Goal: Task Accomplishment & Management: Complete application form

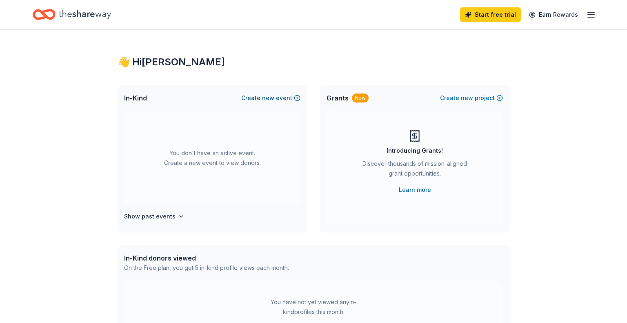
click at [272, 97] on span "new" at bounding box center [268, 98] width 12 height 10
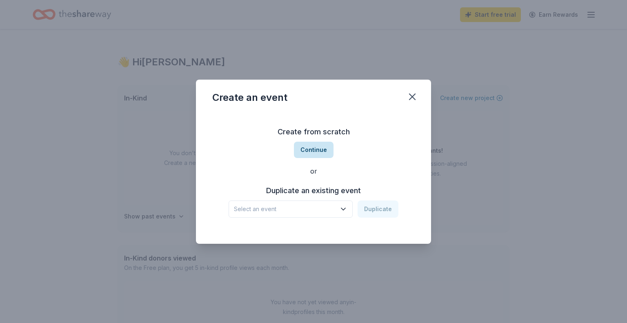
click at [324, 153] on button "Continue" at bounding box center [314, 150] width 40 height 16
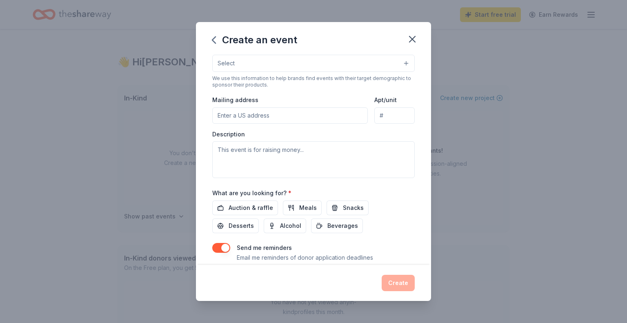
scroll to position [182, 0]
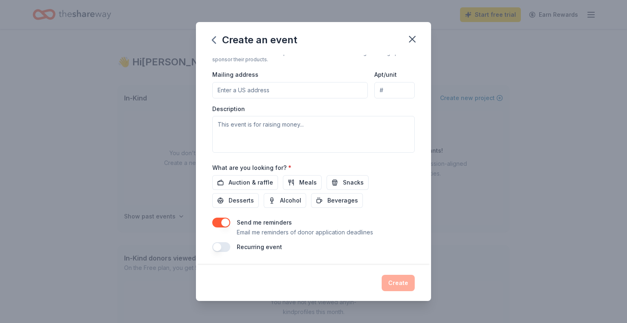
click at [267, 88] on input "Mailing address" at bounding box center [289, 90] width 155 height 16
type input "1 Bulldog Dr"
type input "76084"
click at [307, 129] on textarea at bounding box center [313, 134] width 202 height 37
click at [326, 124] on textarea at bounding box center [313, 134] width 202 height 37
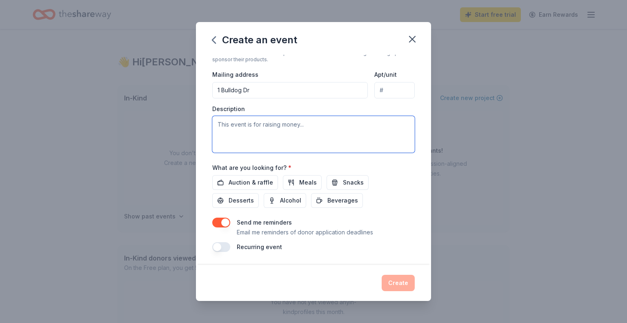
paste textarea "At Venus Middle School, we celebrate our dedicated staff through monthly Teache…"
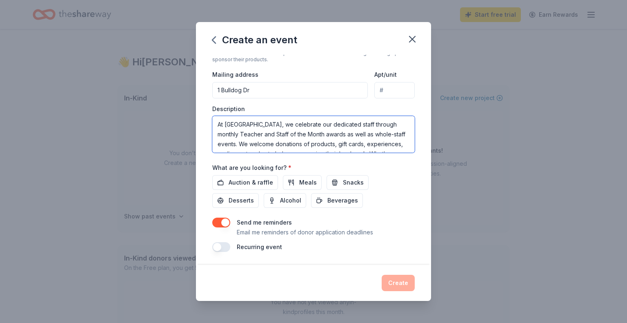
scroll to position [24, 0]
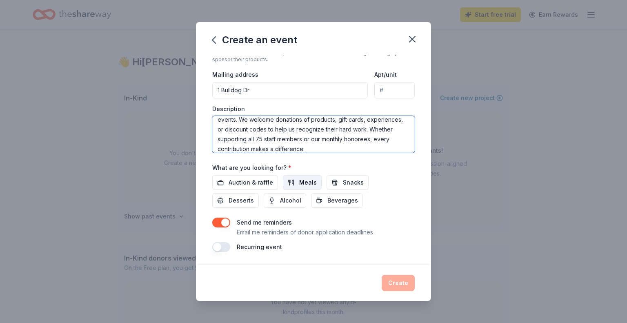
type textarea "At Venus Middle School, we celebrate our dedicated staff through monthly Teache…"
click at [294, 188] on button "Meals" at bounding box center [302, 182] width 39 height 15
drag, startPoint x: 333, startPoint y: 184, endPoint x: 338, endPoint y: 184, distance: 4.5
click at [333, 184] on button "Snacks" at bounding box center [347, 182] width 42 height 15
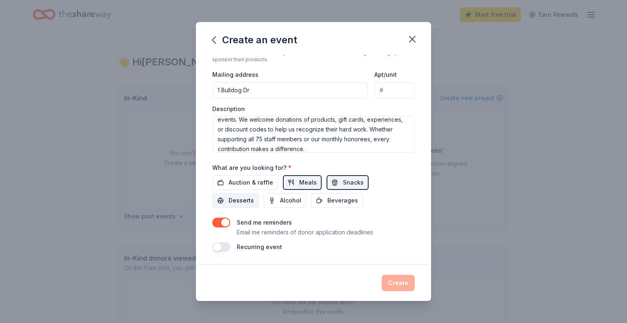
click at [254, 195] on span "Desserts" at bounding box center [240, 200] width 25 height 10
click at [255, 178] on span "Auction & raffle" at bounding box center [250, 182] width 44 height 10
click at [327, 205] on span "Beverages" at bounding box center [342, 200] width 31 height 10
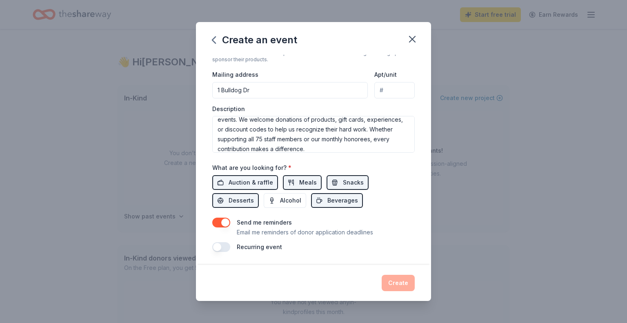
click at [262, 244] on label "Recurring event" at bounding box center [259, 246] width 45 height 7
click at [215, 246] on button "button" at bounding box center [221, 247] width 18 height 10
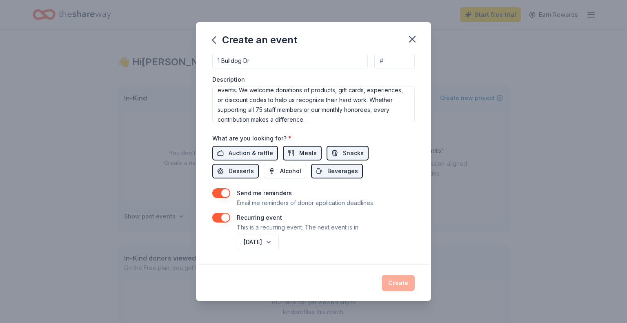
scroll to position [211, 0]
click at [278, 238] on button "September 2026" at bounding box center [258, 242] width 42 height 16
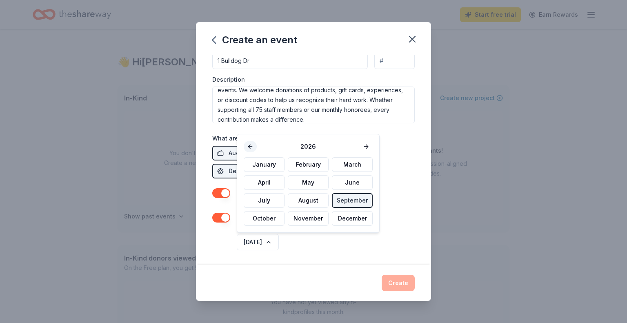
click at [248, 150] on button at bounding box center [250, 146] width 13 height 11
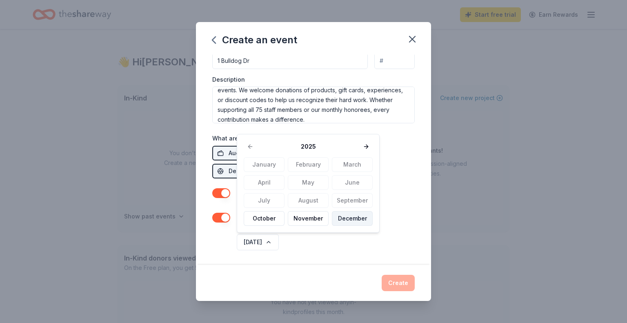
click at [350, 223] on button "December" at bounding box center [352, 218] width 41 height 15
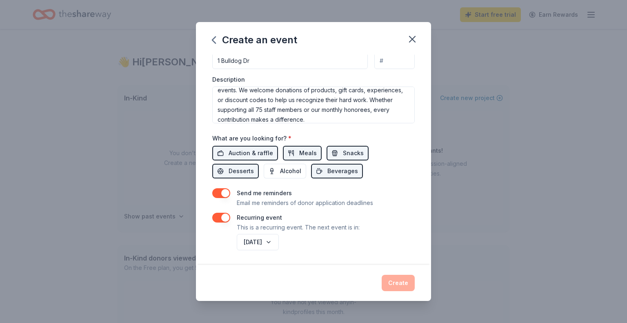
click at [306, 259] on div "Event name * 0 /100 Event website Attendance * Date * Pick a date ZIP code * 76…" at bounding box center [313, 160] width 235 height 210
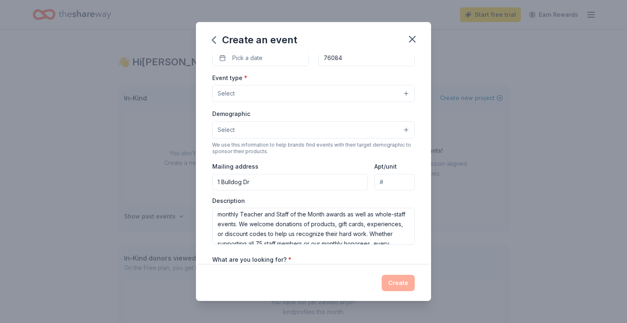
scroll to position [0, 0]
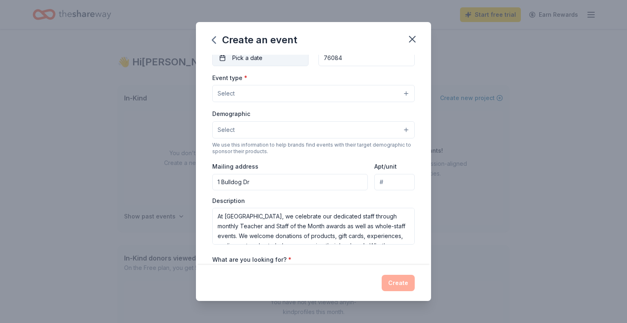
click at [278, 57] on button "Pick a date" at bounding box center [260, 58] width 96 height 16
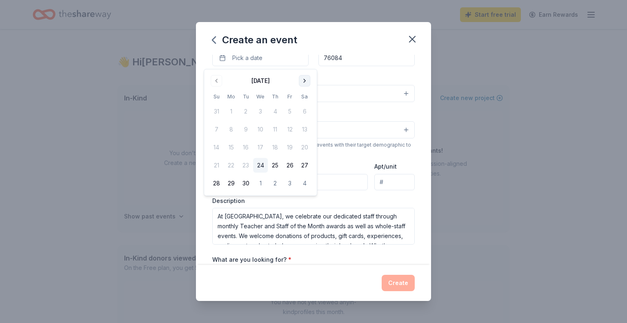
click at [300, 81] on button "Go to next month" at bounding box center [304, 80] width 11 height 11
click at [299, 112] on button "1" at bounding box center [304, 111] width 15 height 15
click at [349, 73] on div "Event name * 0 /100 Event website Attendance * Date * 11/01/2025 ZIP code * 760…" at bounding box center [313, 170] width 202 height 406
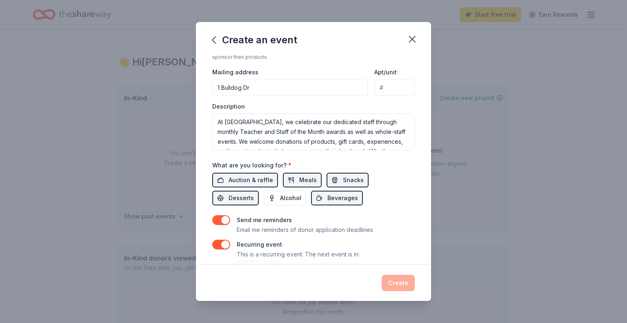
scroll to position [211, 0]
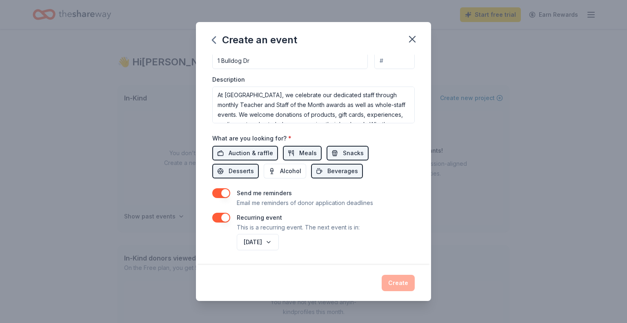
click at [401, 285] on div "Create" at bounding box center [313, 283] width 202 height 16
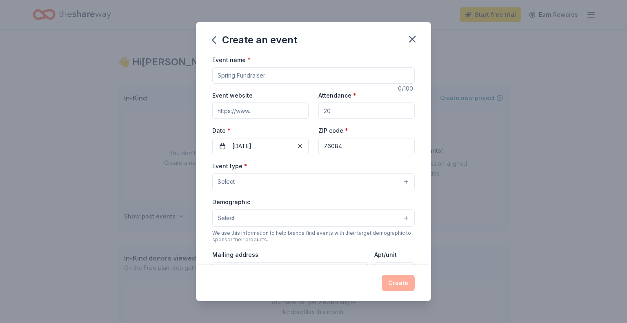
click at [286, 62] on div "Event name *" at bounding box center [313, 69] width 202 height 29
click at [288, 72] on input "Event name *" at bounding box center [313, 75] width 202 height 16
type input "Venus Middle School Support"
click at [287, 104] on input "Event website" at bounding box center [260, 110] width 96 height 16
paste input "https://vms.venusisd.net/en-US"
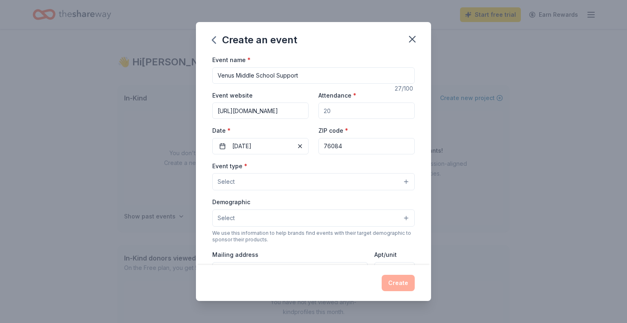
type input "https://vms.venusisd.net/en-US"
click at [354, 110] on input "Attendance *" at bounding box center [366, 110] width 96 height 16
type input "75"
click at [323, 162] on div "Event type * Select" at bounding box center [313, 176] width 202 height 30
click at [356, 177] on button "Select" at bounding box center [313, 181] width 202 height 17
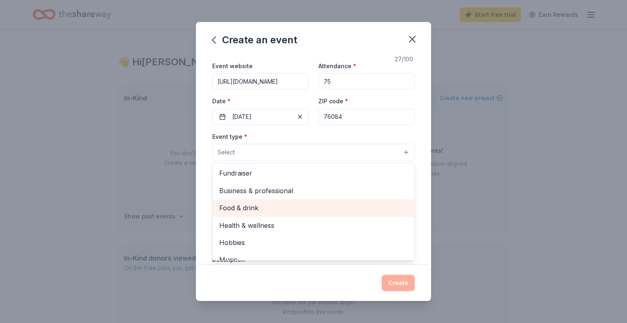
scroll to position [29, 0]
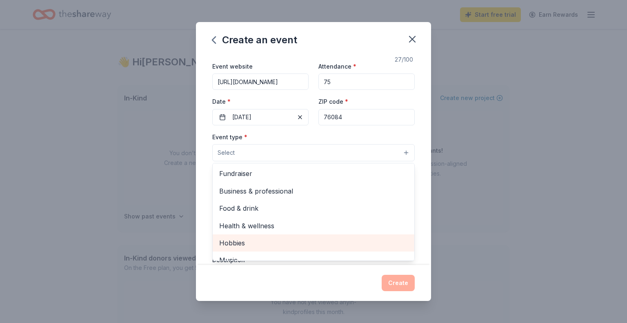
click at [269, 242] on span "Hobbies" at bounding box center [313, 242] width 188 height 11
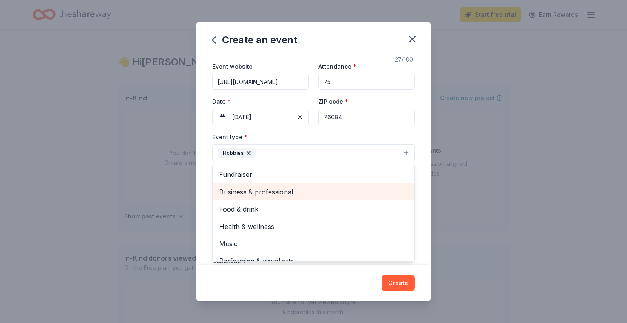
click at [285, 191] on span "Business & professional" at bounding box center [313, 191] width 188 height 11
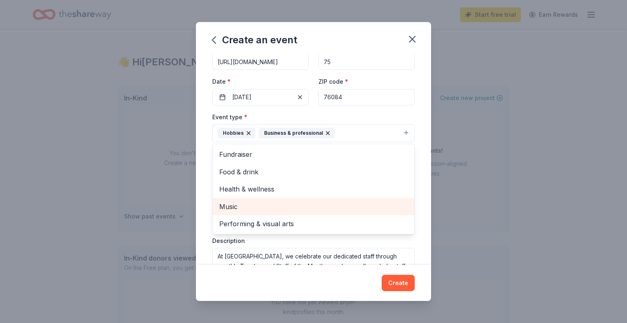
scroll to position [60, 0]
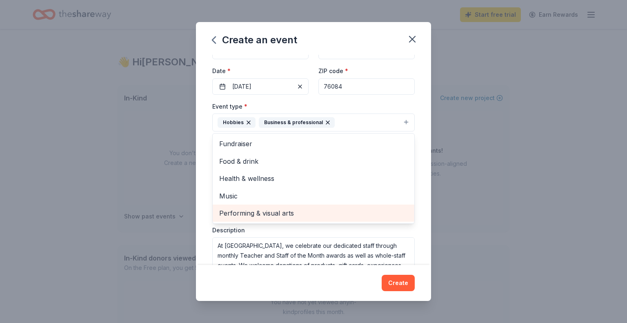
click at [298, 208] on span "Performing & visual arts" at bounding box center [313, 213] width 188 height 11
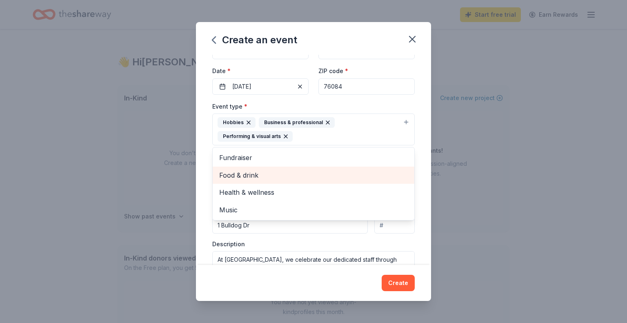
click at [287, 175] on span "Food & drink" at bounding box center [313, 175] width 188 height 11
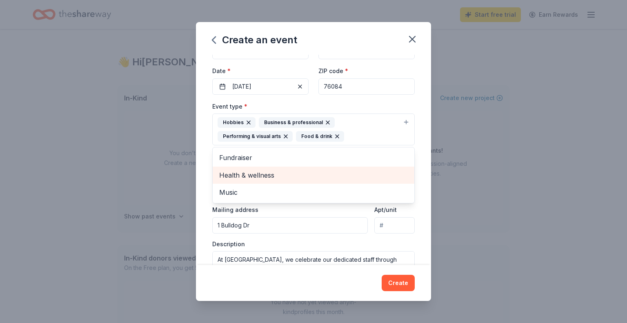
click at [278, 180] on span "Health & wellness" at bounding box center [313, 175] width 188 height 11
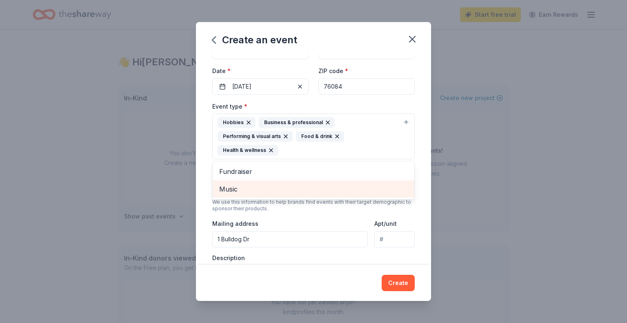
click at [268, 186] on span "Music" at bounding box center [313, 189] width 188 height 11
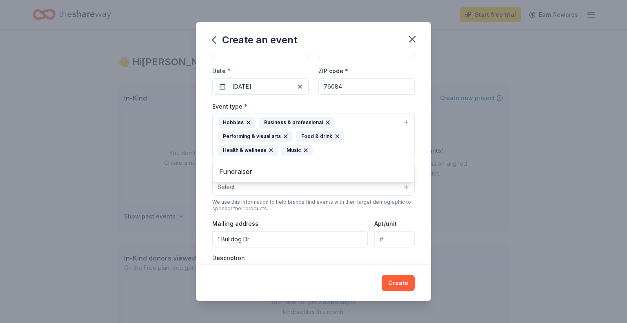
click at [221, 191] on div "Event type * Hobbies Business & professional Performing & visual arts Food & dr…" at bounding box center [313, 201] width 202 height 200
click at [222, 189] on span "Select" at bounding box center [225, 187] width 17 height 10
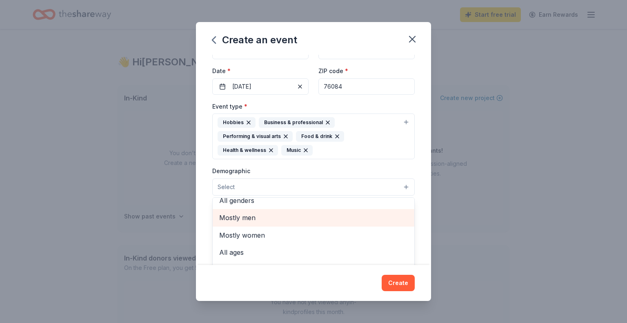
scroll to position [0, 0]
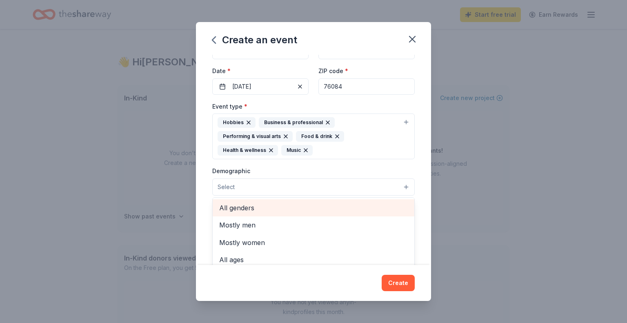
click at [275, 213] on span "All genders" at bounding box center [313, 207] width 188 height 11
click at [280, 204] on span "20-30 yrs" at bounding box center [313, 204] width 188 height 11
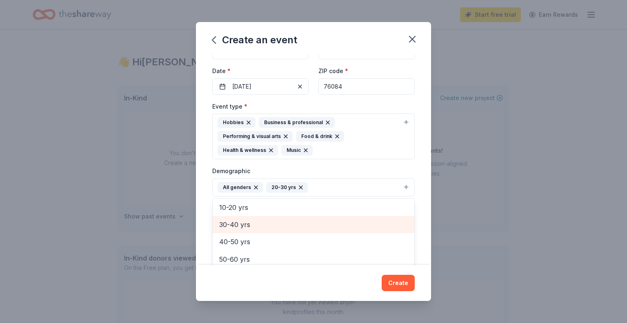
click at [275, 222] on span "30-40 yrs" at bounding box center [313, 224] width 188 height 11
click at [268, 226] on span "40-50 yrs" at bounding box center [313, 224] width 188 height 11
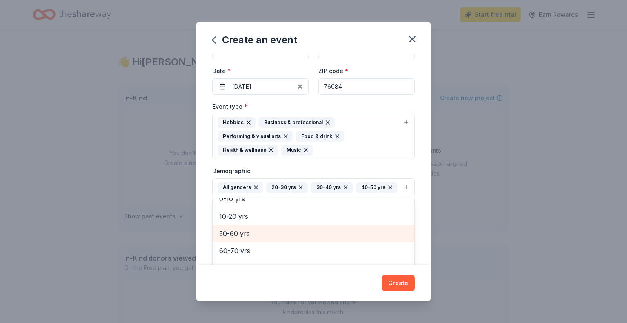
click at [268, 226] on div "50-60 yrs" at bounding box center [314, 233] width 202 height 17
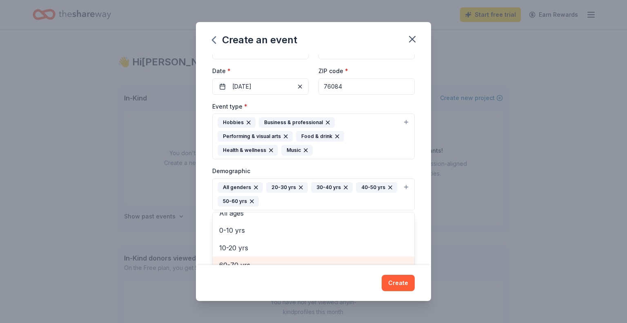
click at [265, 263] on div "60-70 yrs" at bounding box center [314, 264] width 202 height 17
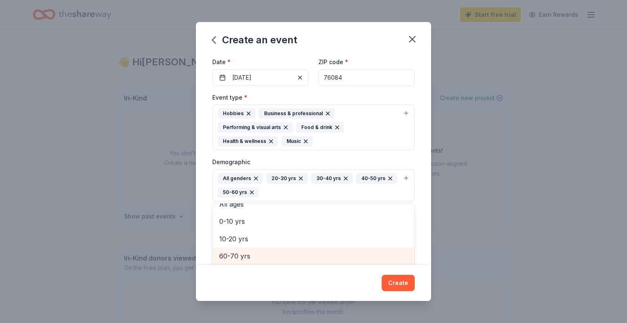
scroll to position [27, 0]
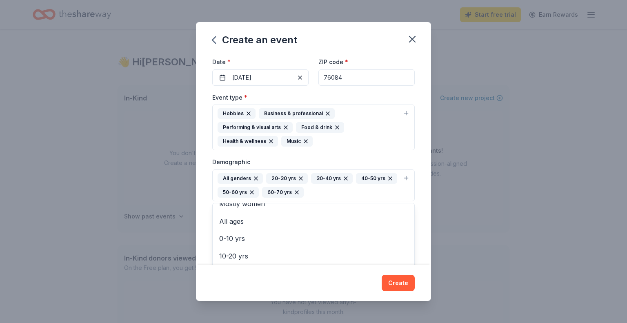
click at [206, 169] on div "Event name * Venus Middle School Support 27 /100 Event website https://vms.venu…" at bounding box center [313, 160] width 235 height 210
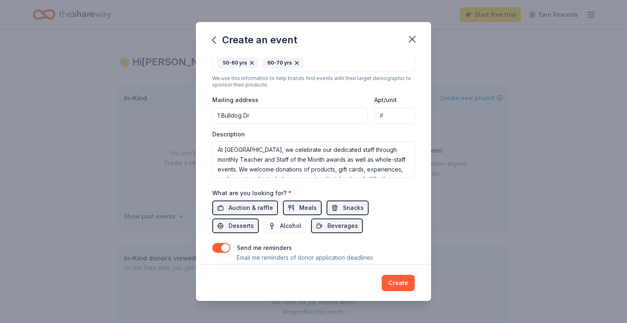
scroll to position [253, 0]
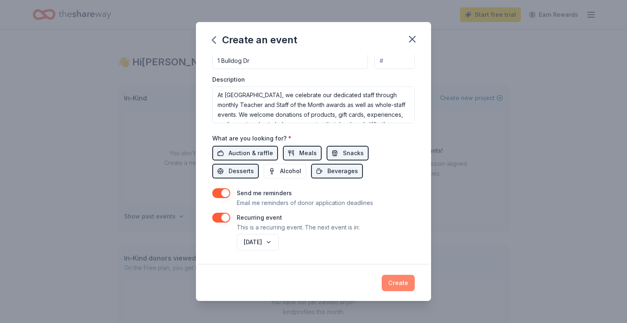
click at [404, 283] on button "Create" at bounding box center [397, 283] width 33 height 16
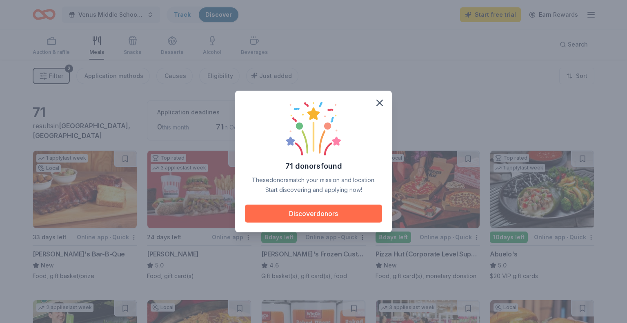
click at [327, 212] on button "Discover donors" at bounding box center [313, 213] width 137 height 18
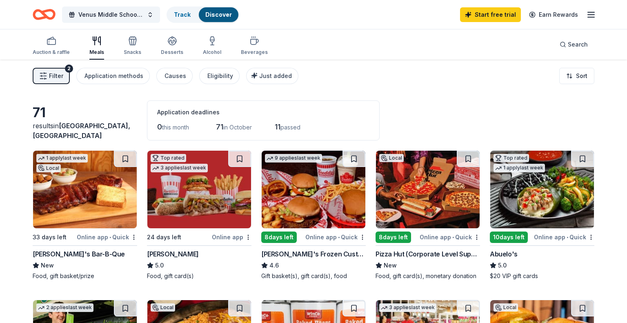
click at [99, 204] on img at bounding box center [85, 190] width 104 height 78
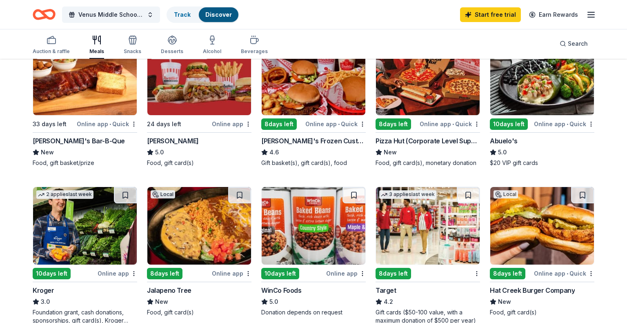
scroll to position [105, 0]
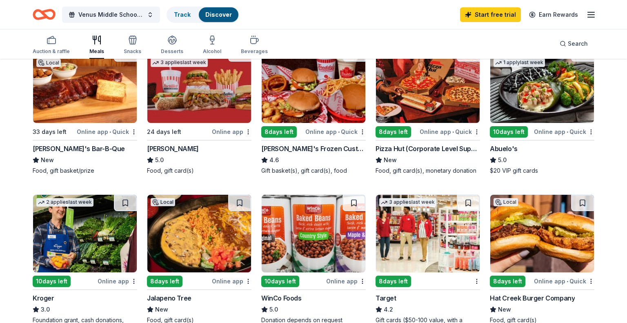
click at [540, 237] on img at bounding box center [542, 234] width 104 height 78
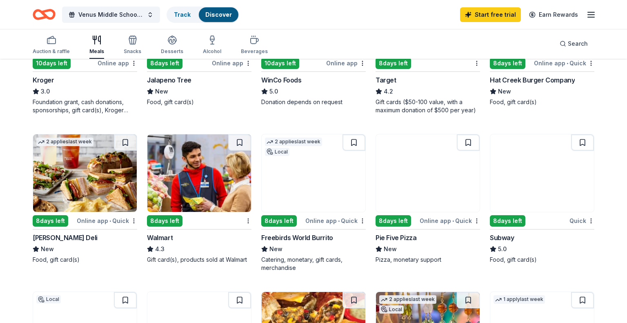
scroll to position [351, 0]
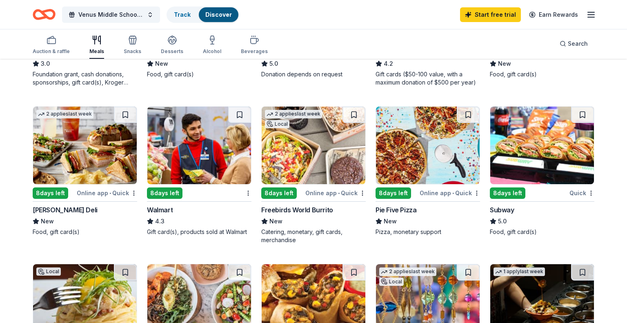
click at [61, 144] on img at bounding box center [85, 145] width 104 height 78
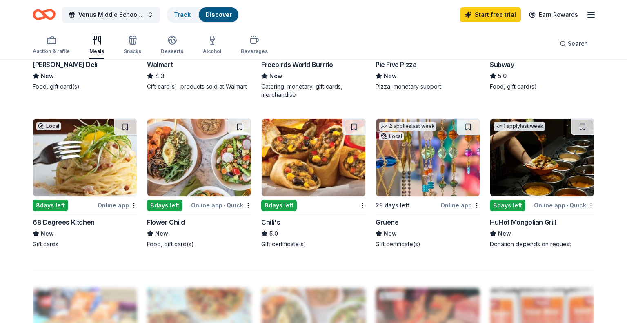
scroll to position [361, 0]
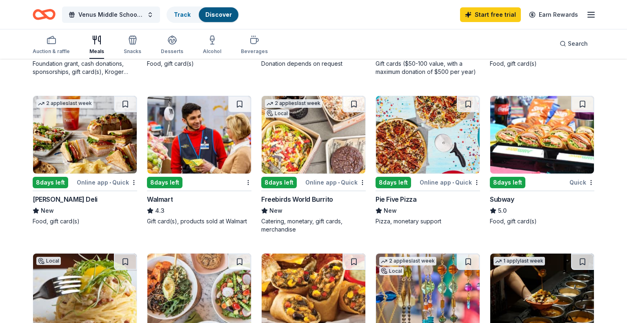
click at [535, 136] on img at bounding box center [542, 135] width 104 height 78
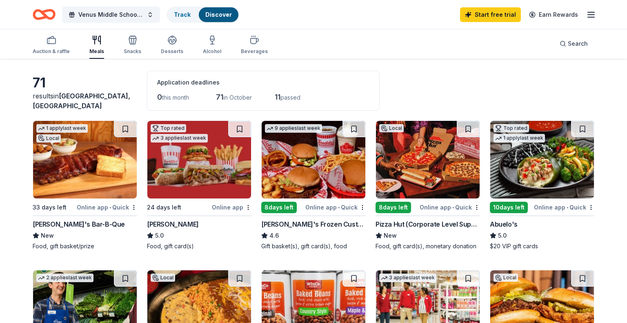
scroll to position [0, 0]
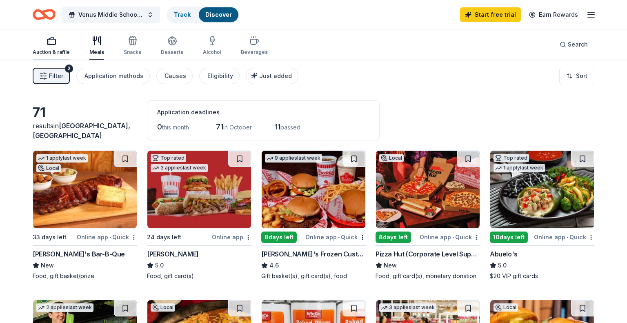
click at [49, 44] on rect "button" at bounding box center [51, 41] width 8 height 5
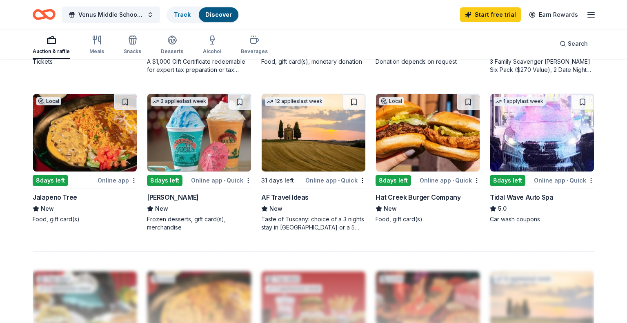
scroll to position [442, 0]
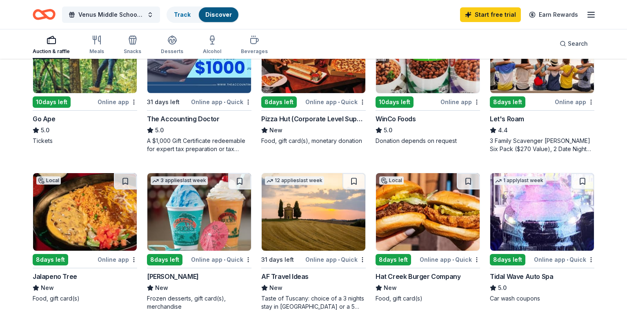
click at [181, 207] on img at bounding box center [199, 212] width 104 height 78
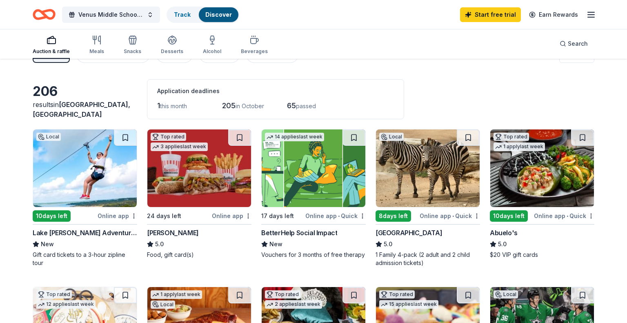
scroll to position [0, 0]
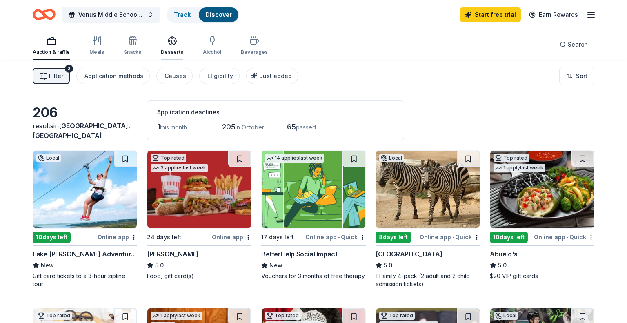
click at [176, 44] on div "button" at bounding box center [172, 41] width 22 height 10
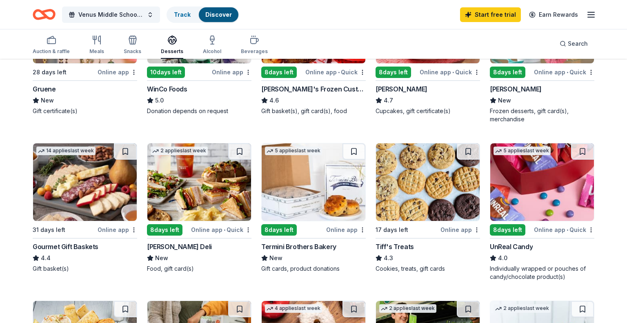
scroll to position [478, 0]
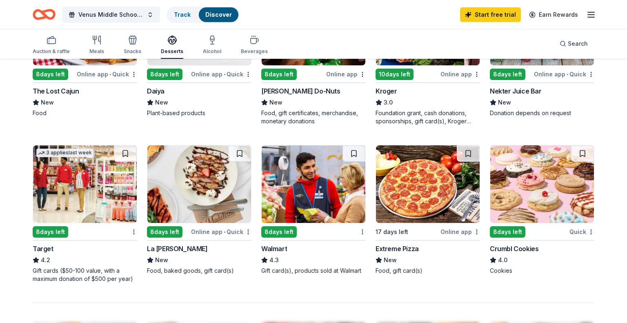
click at [517, 178] on img at bounding box center [542, 184] width 104 height 78
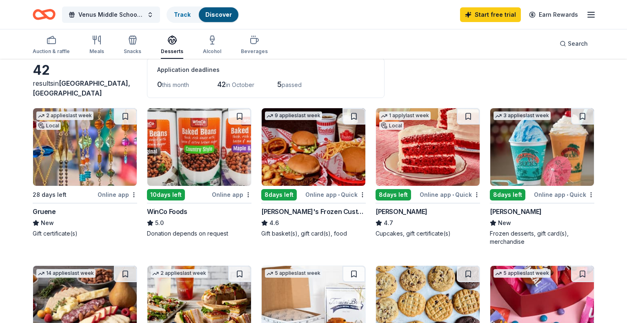
scroll to position [0, 0]
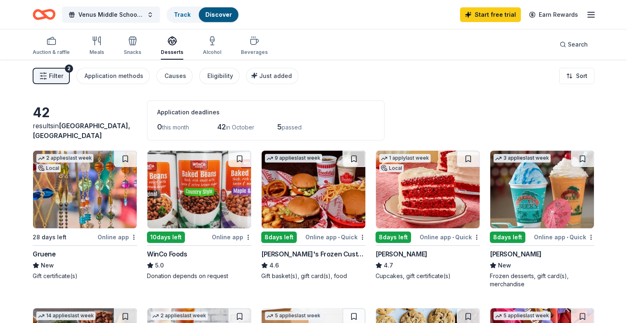
click at [39, 9] on icon "Home" at bounding box center [44, 14] width 23 height 19
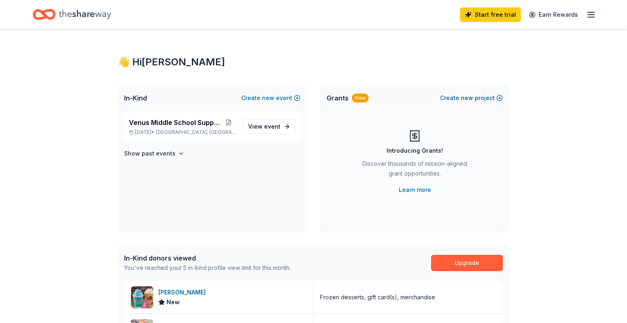
click at [466, 98] on span "new" at bounding box center [467, 98] width 12 height 10
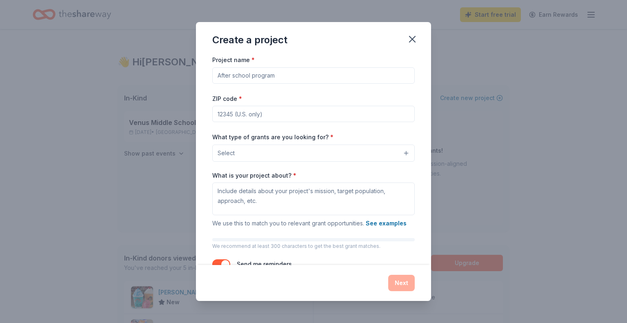
click at [271, 73] on input "Project name *" at bounding box center [313, 75] width 202 height 16
click at [270, 80] on input "Project name *" at bounding box center [313, 75] width 202 height 16
click at [281, 73] on input "Project name *" at bounding box center [313, 75] width 202 height 16
type input "Sunshine Committee"
click at [292, 104] on div "ZIP code *" at bounding box center [313, 107] width 202 height 29
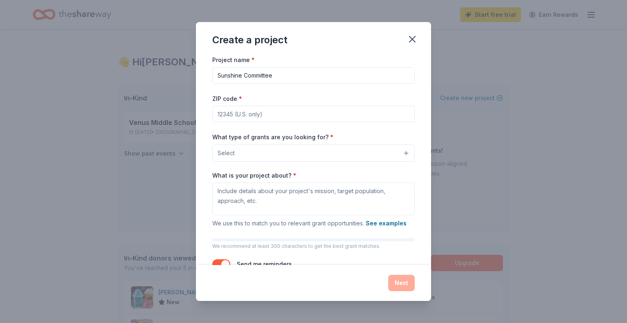
type input "76084"
click at [278, 161] on button "Select" at bounding box center [313, 152] width 202 height 17
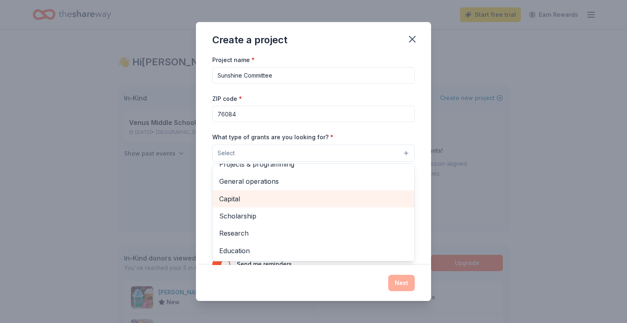
scroll to position [8, 0]
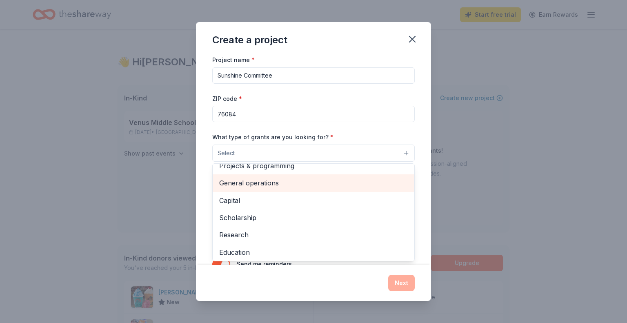
click at [281, 185] on span "General operations" at bounding box center [313, 182] width 188 height 11
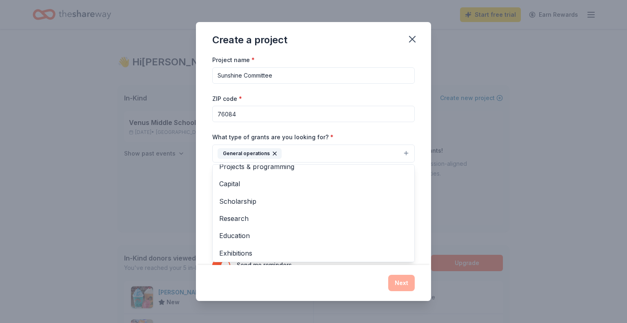
click at [205, 169] on div "Project name * Sunshine Committee ZIP code * 76084 What type of grants are you …" at bounding box center [313, 160] width 235 height 210
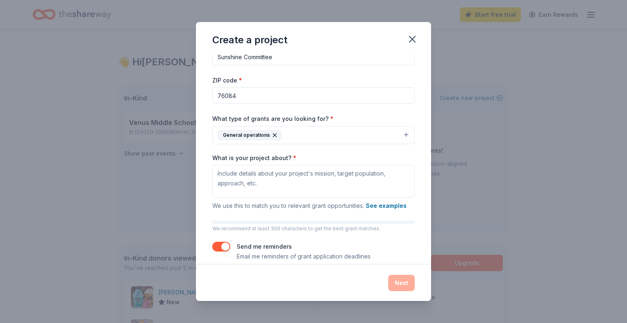
scroll to position [28, 0]
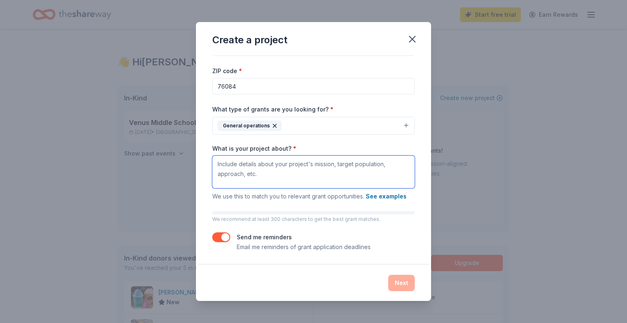
click at [270, 172] on textarea "What is your project about? *" at bounding box center [313, 171] width 202 height 33
paste textarea "The Sunshine Committee at Venus Middle School is dedicated to spreading positiv…"
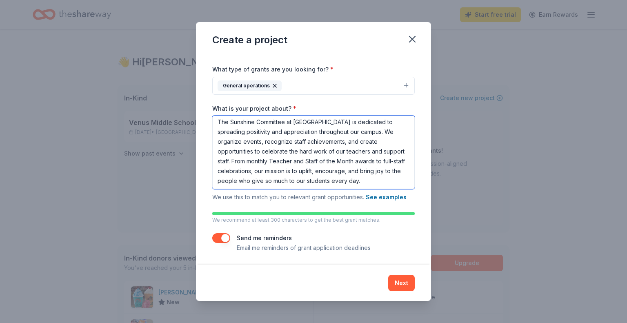
scroll to position [69, 0]
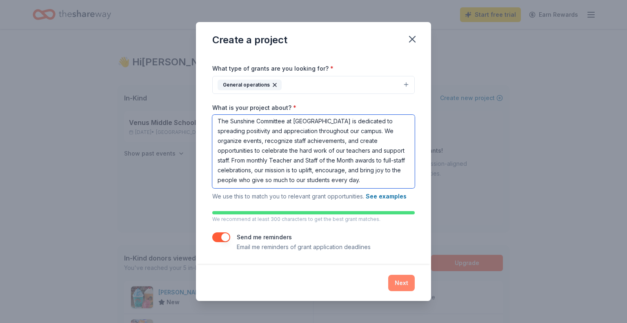
type textarea "The Sunshine Committee at Venus Middle School is dedicated to spreading positiv…"
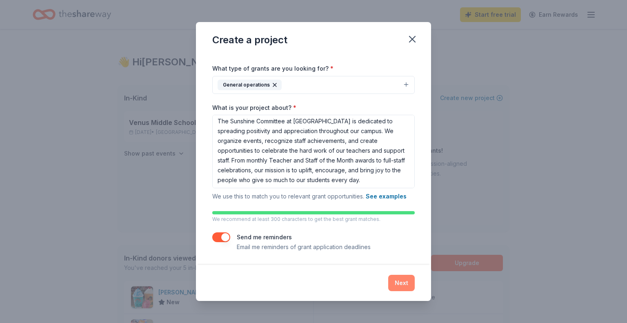
click at [397, 282] on button "Next" at bounding box center [401, 283] width 27 height 16
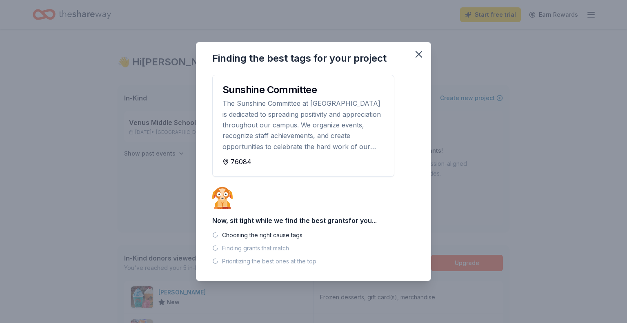
scroll to position [0, 0]
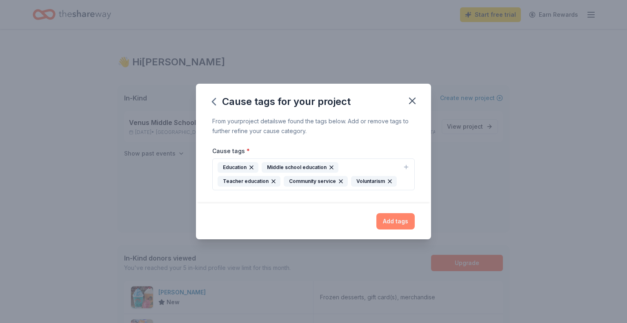
click at [392, 222] on button "Add tags" at bounding box center [395, 221] width 38 height 16
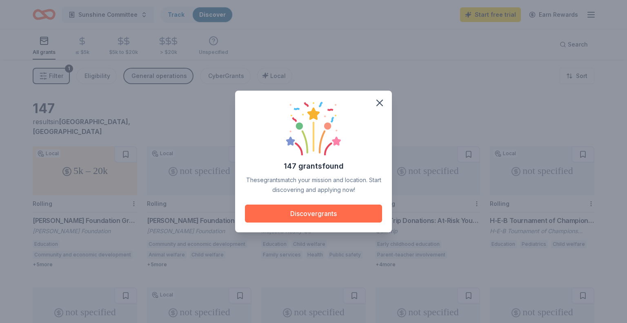
click at [286, 211] on button "Discover grants" at bounding box center [313, 213] width 137 height 18
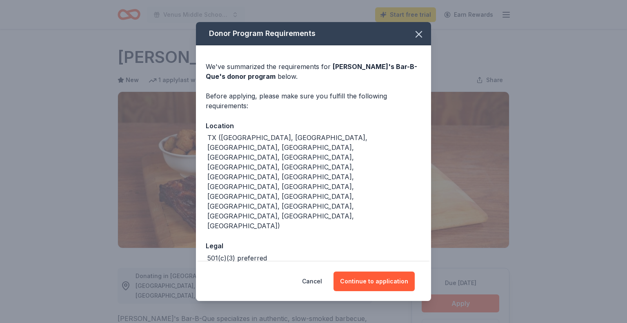
scroll to position [149, 0]
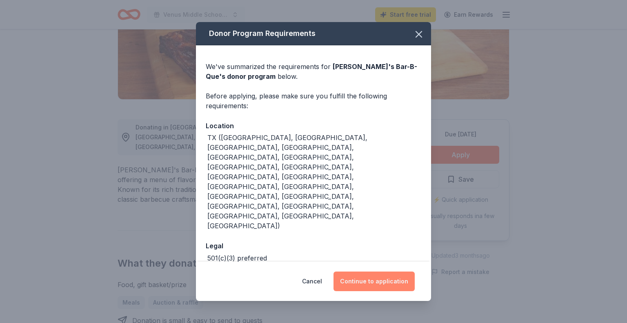
click at [392, 271] on button "Continue to application" at bounding box center [373, 281] width 81 height 20
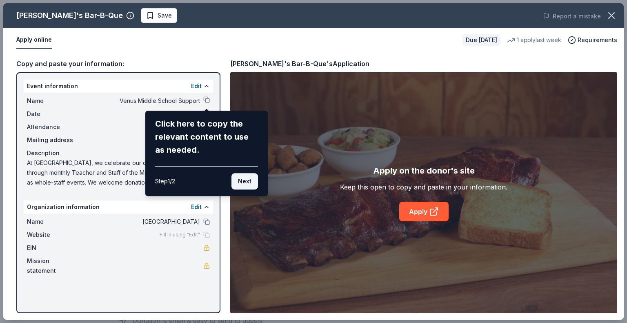
click at [240, 179] on button "Next" at bounding box center [244, 181] width 27 height 16
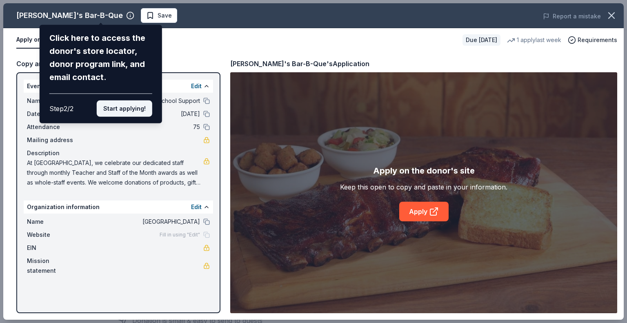
click at [122, 113] on button "Start applying!" at bounding box center [124, 108] width 55 height 16
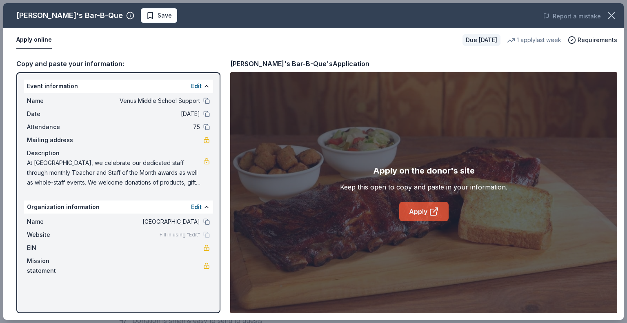
click at [419, 213] on link "Apply" at bounding box center [423, 212] width 49 height 20
click at [210, 160] on div "Name Venus Middle School Support Date 11/01/25 Attendance 75 Mailing address De…" at bounding box center [118, 142] width 189 height 98
click at [609, 12] on icon "button" at bounding box center [610, 15] width 11 height 11
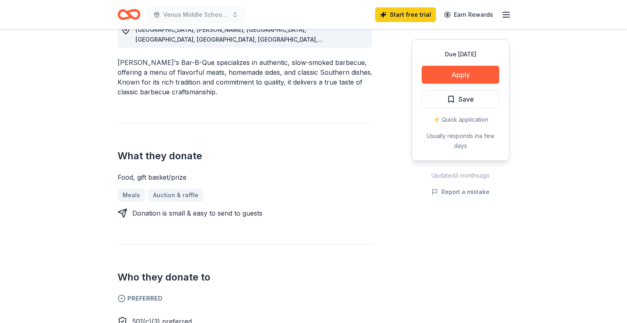
scroll to position [163, 0]
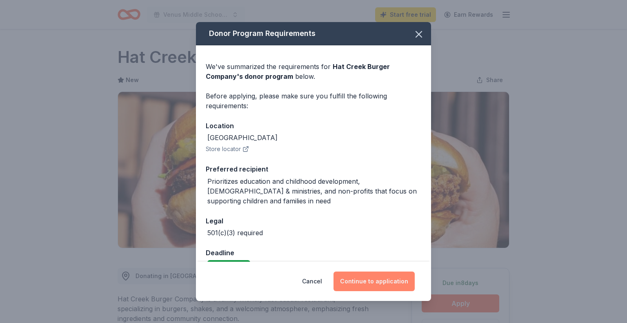
click at [370, 282] on button "Continue to application" at bounding box center [373, 281] width 81 height 20
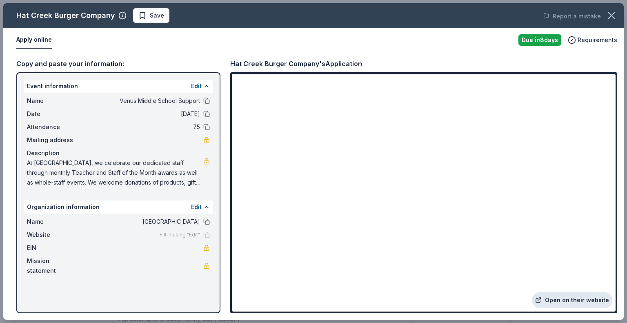
click at [569, 298] on link "Open on their website" at bounding box center [572, 300] width 80 height 16
click at [610, 18] on icon "button" at bounding box center [610, 15] width 11 height 11
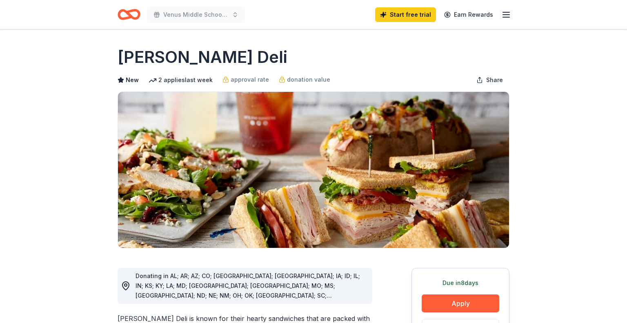
scroll to position [172, 0]
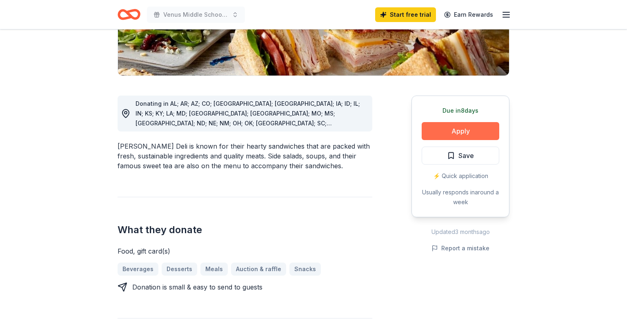
click at [485, 129] on button "Apply" at bounding box center [460, 131] width 78 height 18
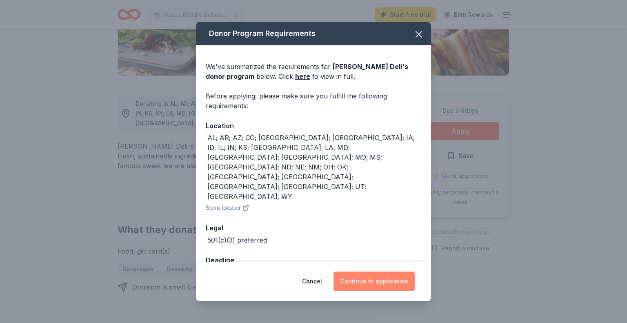
click at [382, 272] on button "Continue to application" at bounding box center [373, 281] width 81 height 20
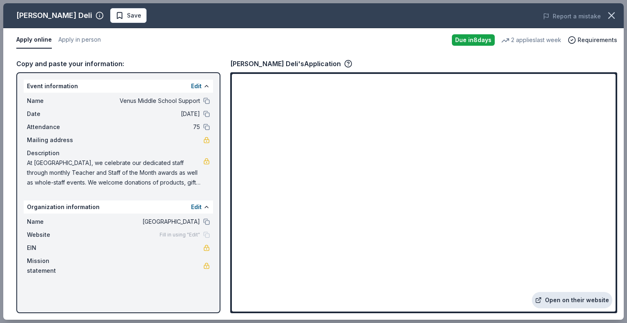
click at [577, 299] on link "Open on their website" at bounding box center [572, 300] width 80 height 16
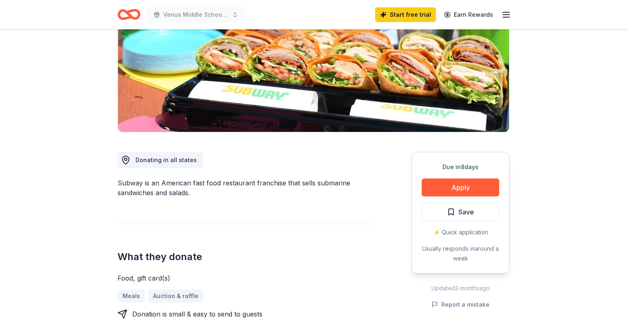
scroll to position [122, 0]
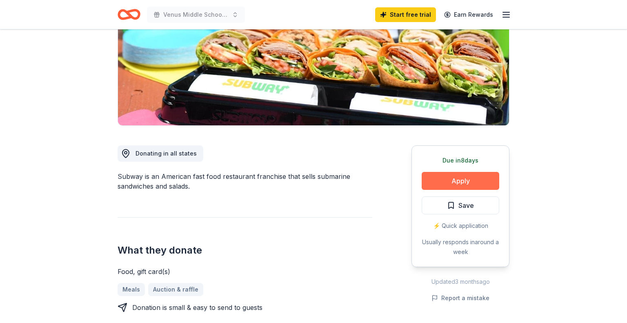
click at [441, 185] on button "Apply" at bounding box center [460, 181] width 78 height 18
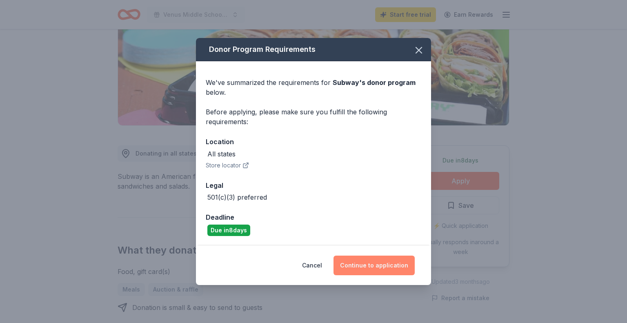
click at [371, 258] on button "Continue to application" at bounding box center [373, 265] width 81 height 20
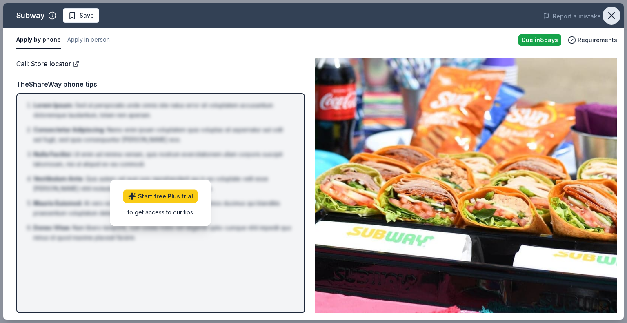
click at [616, 14] on icon "button" at bounding box center [610, 15] width 11 height 11
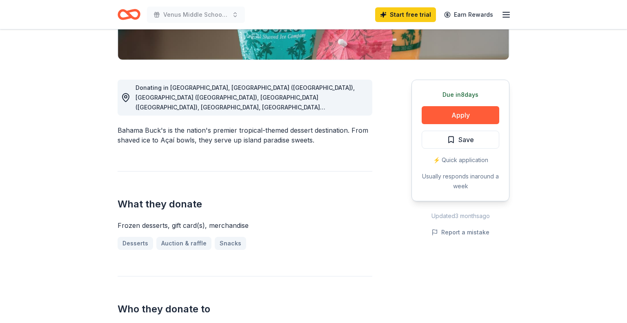
scroll to position [202, 0]
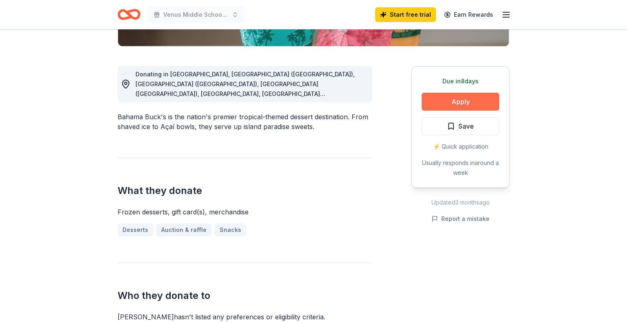
click at [448, 109] on button "Apply" at bounding box center [460, 102] width 78 height 18
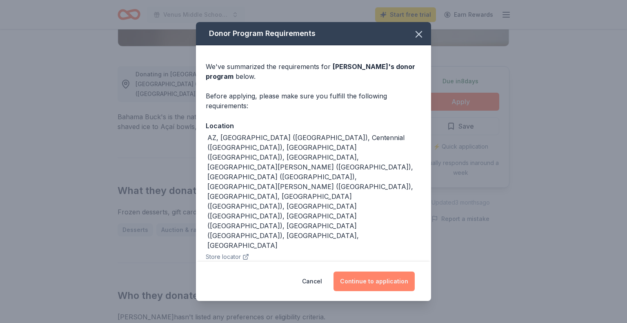
click at [361, 271] on button "Continue to application" at bounding box center [373, 281] width 81 height 20
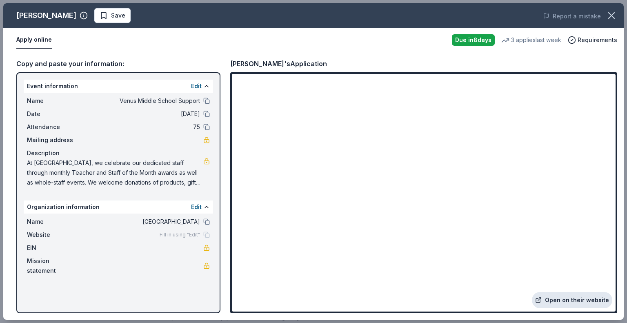
click at [556, 301] on link "Open on their website" at bounding box center [572, 300] width 80 height 16
click at [610, 17] on icon "button" at bounding box center [610, 15] width 11 height 11
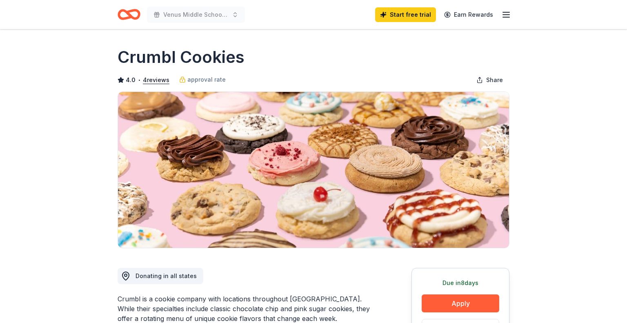
scroll to position [49, 0]
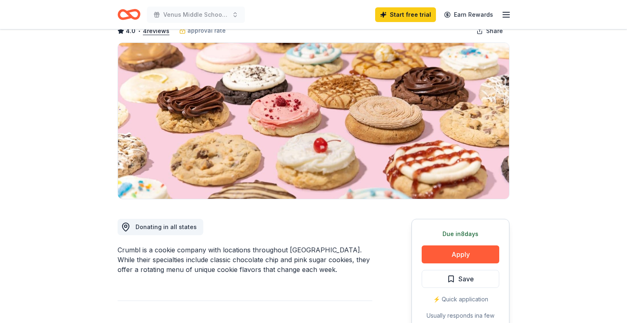
click at [463, 257] on button "Apply" at bounding box center [460, 254] width 78 height 18
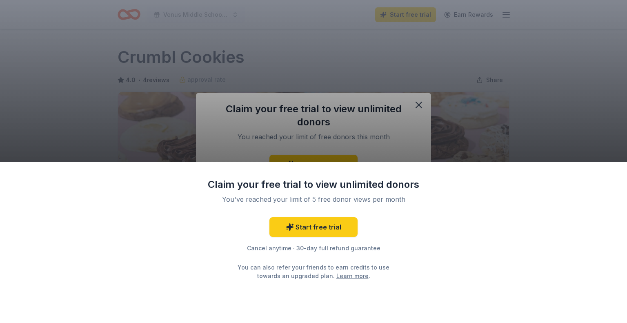
click at [502, 136] on div "Claim your free trial to view unlimited donors You've reached your limit of 5 f…" at bounding box center [313, 161] width 627 height 323
click at [418, 103] on div "Claim your free trial to view unlimited donors You've reached your limit of 5 f…" at bounding box center [313, 161] width 627 height 323
click at [413, 105] on div "Claim your free trial to view unlimited donors You've reached your limit of 5 f…" at bounding box center [313, 161] width 627 height 323
click at [481, 116] on div "Claim your free trial to view unlimited donors You've reached your limit of 5 f…" at bounding box center [313, 161] width 627 height 323
